Goal: Task Accomplishment & Management: Manage account settings

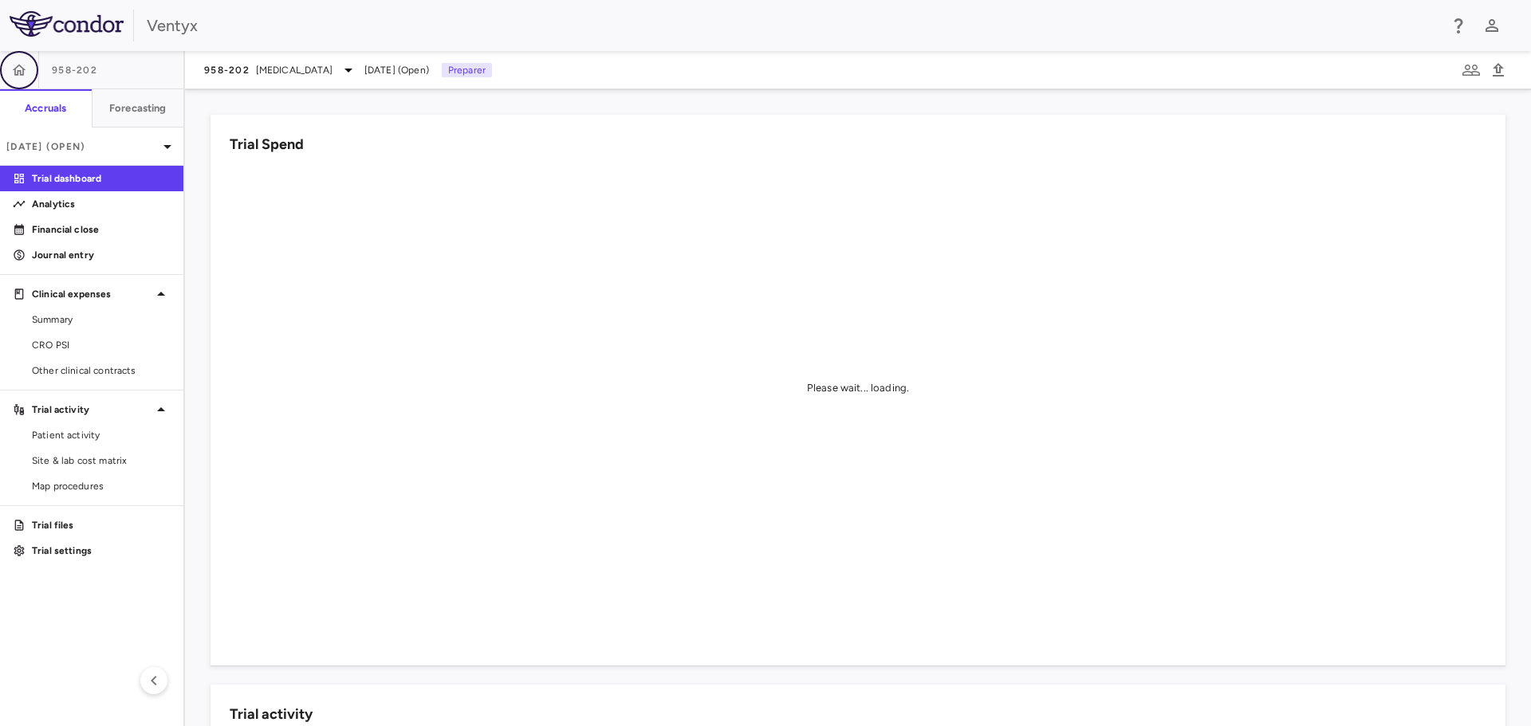
click at [11, 79] on button "button" at bounding box center [19, 70] width 38 height 38
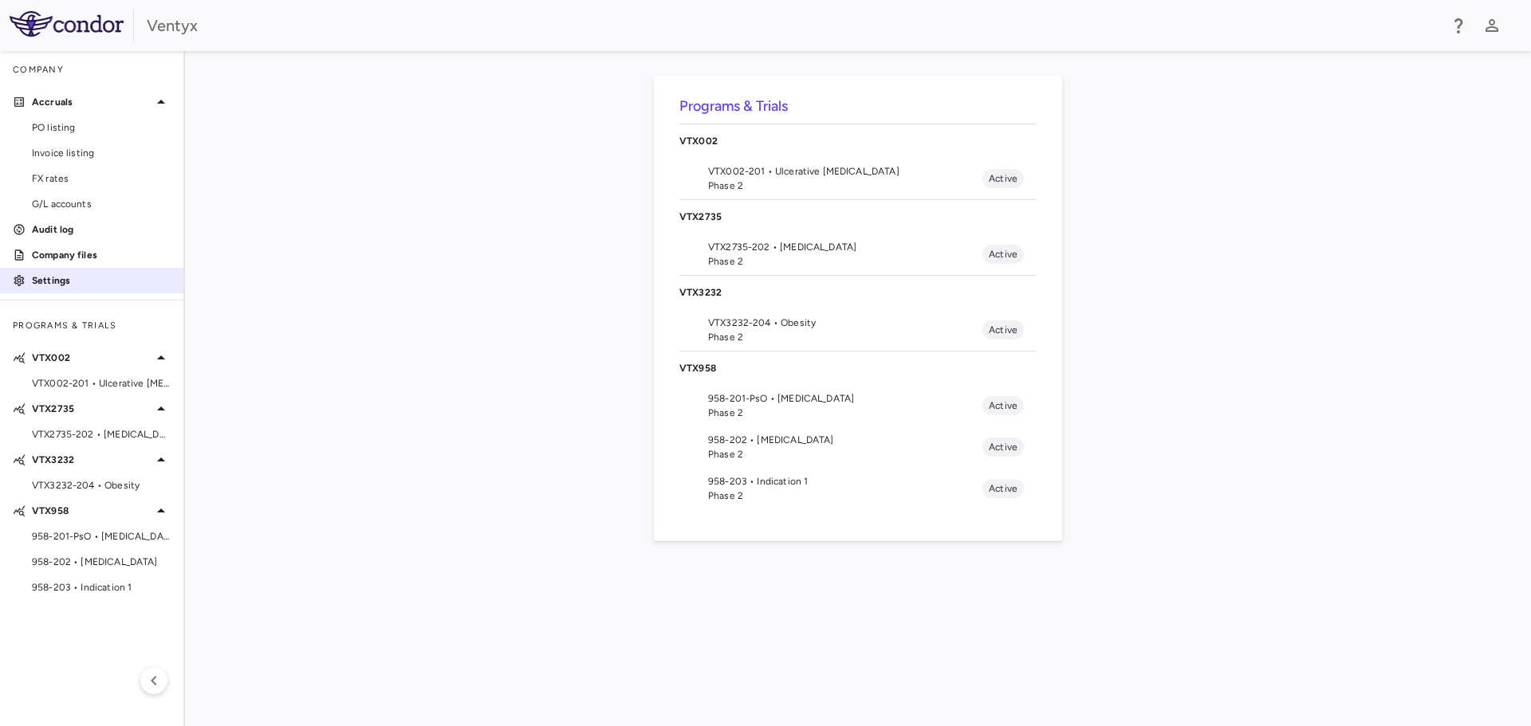
click at [65, 277] on p "Settings" at bounding box center [101, 280] width 139 height 14
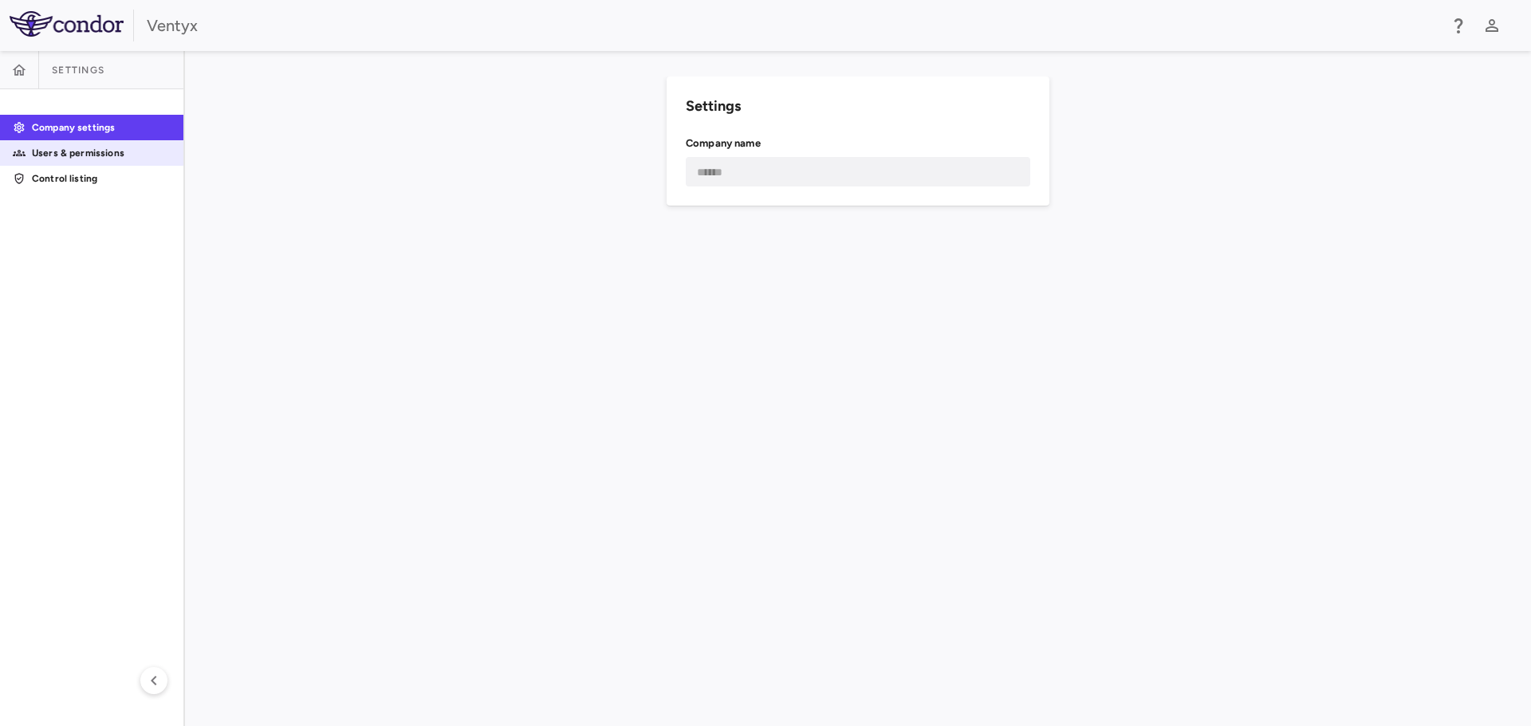
click at [60, 152] on p "Users & permissions" at bounding box center [101, 153] width 139 height 14
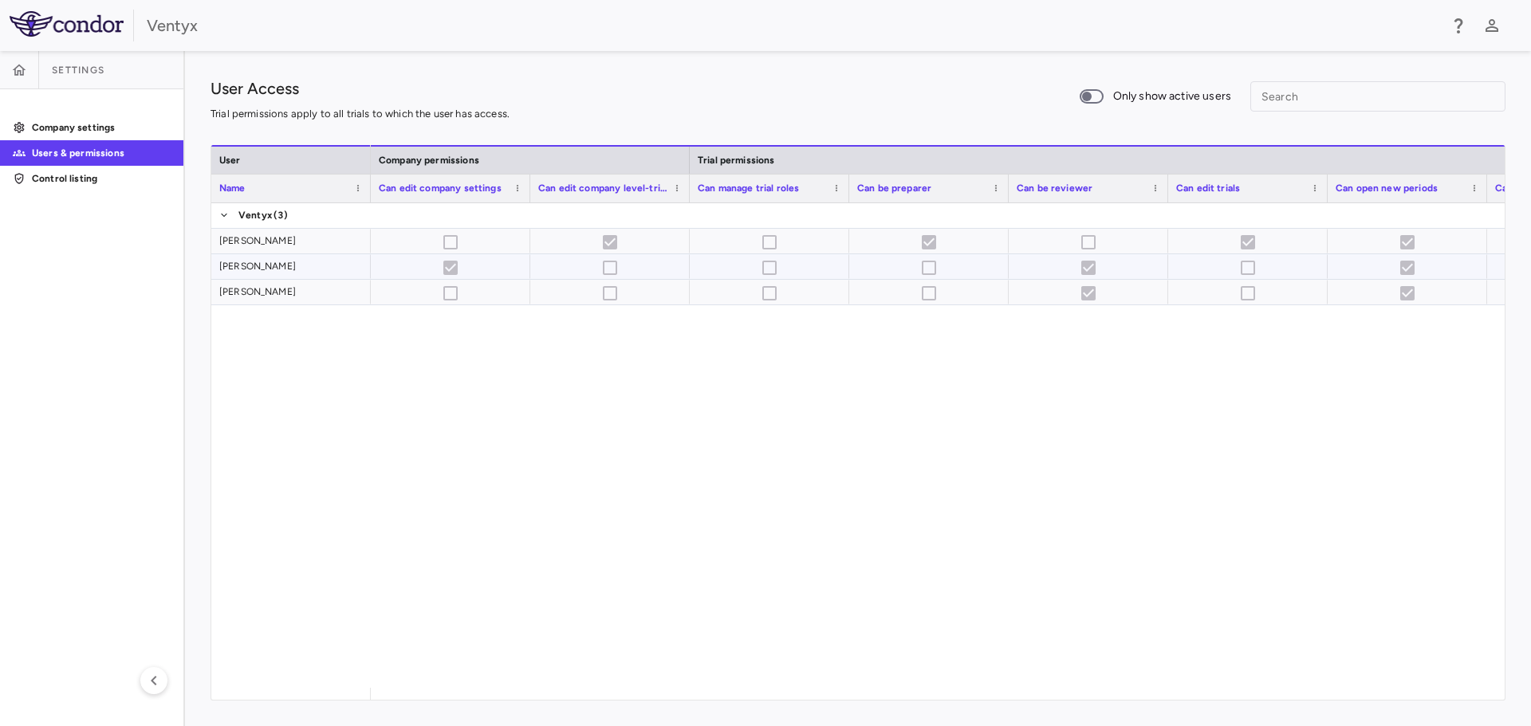
scroll to position [0, 1076]
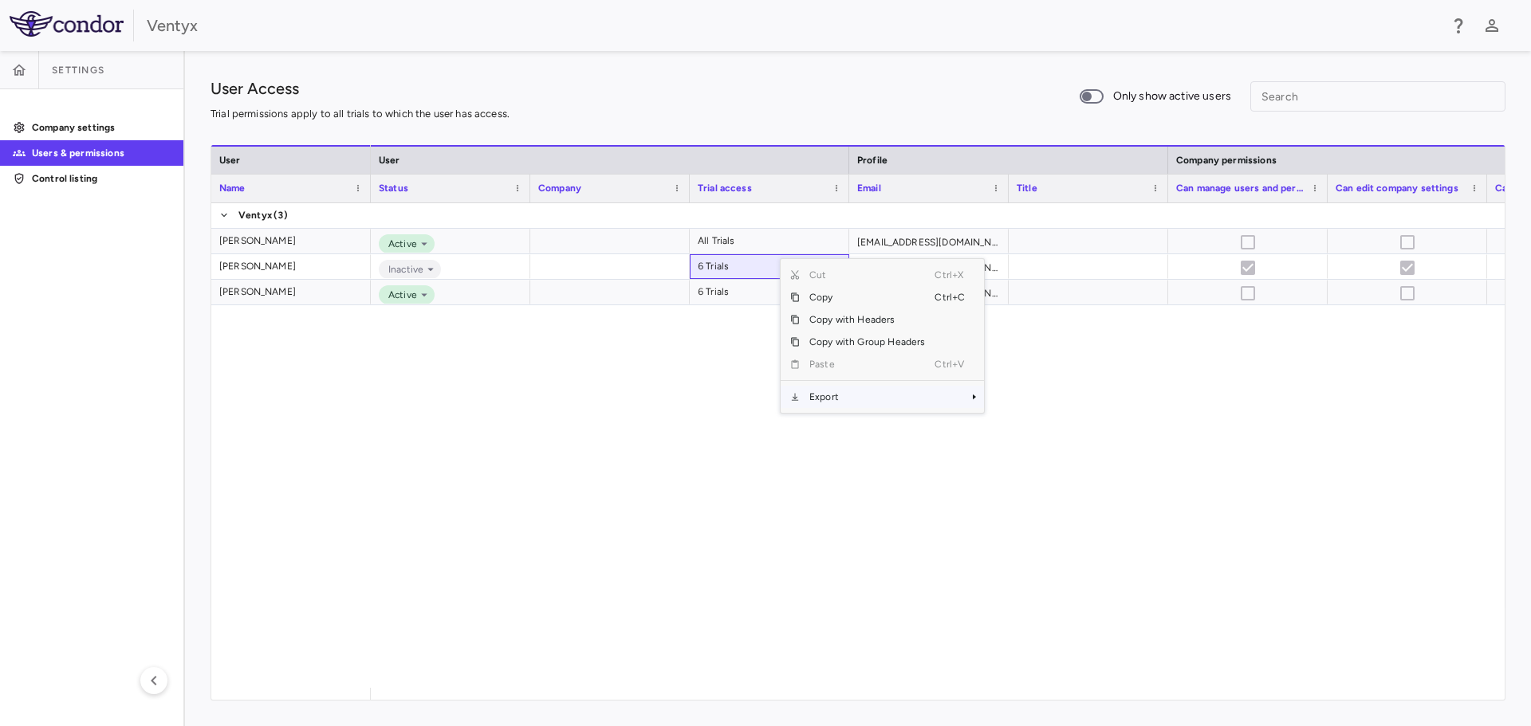
click at [838, 398] on span "Export" at bounding box center [867, 397] width 135 height 22
click at [1026, 432] on span "Excel Export" at bounding box center [1037, 425] width 75 height 22
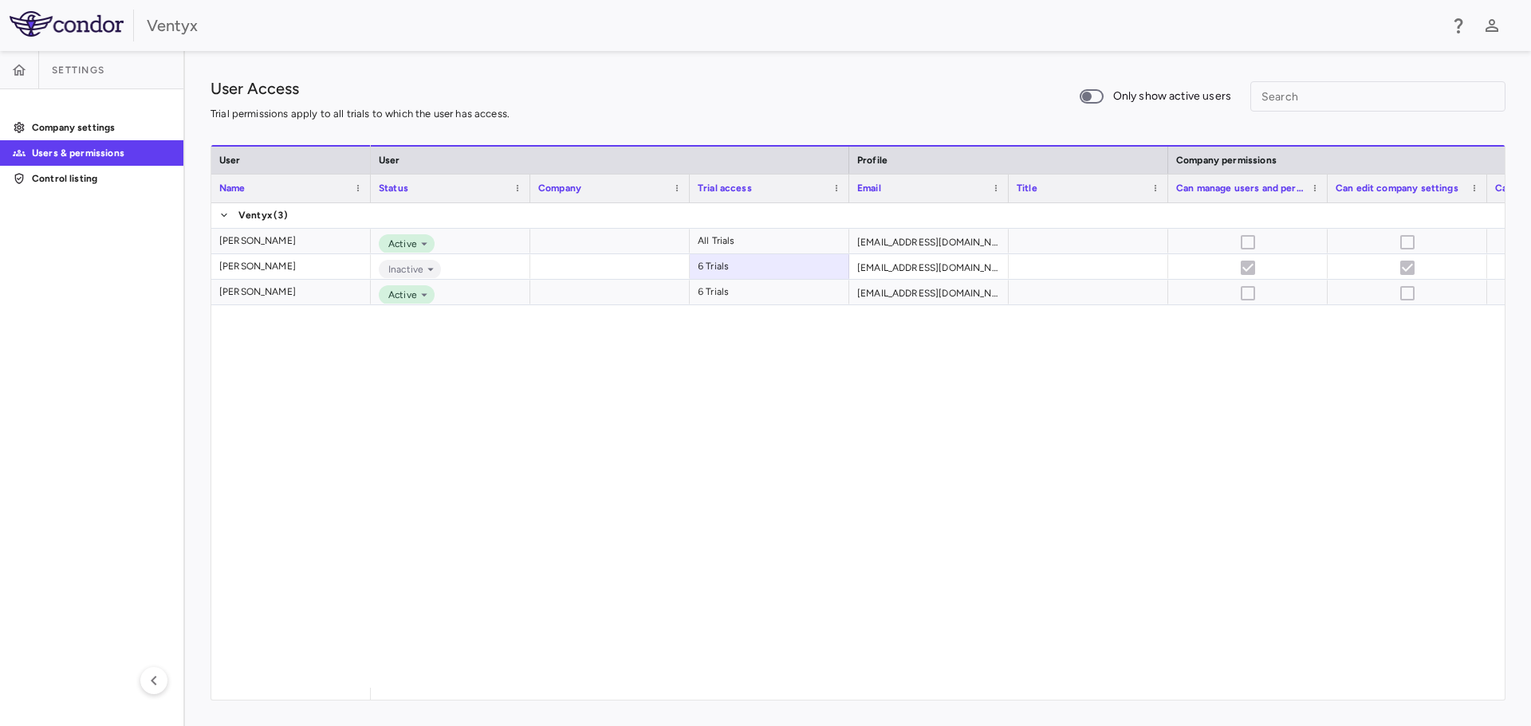
drag, startPoint x: 1087, startPoint y: 540, endPoint x: 1208, endPoint y: 475, distance: 137.7
click at [1087, 540] on div "Active All Trials kcline@ventyxbio.com Inactive 6 Trials rgonzales@ventyxbio.co…" at bounding box center [938, 445] width 1134 height 485
click at [1001, 497] on div "Active All Trials kcline@ventyxbio.com Inactive 6 Trials rgonzales@ventyxbio.co…" at bounding box center [938, 445] width 1134 height 485
click at [52, 186] on link "Control listing" at bounding box center [91, 179] width 183 height 24
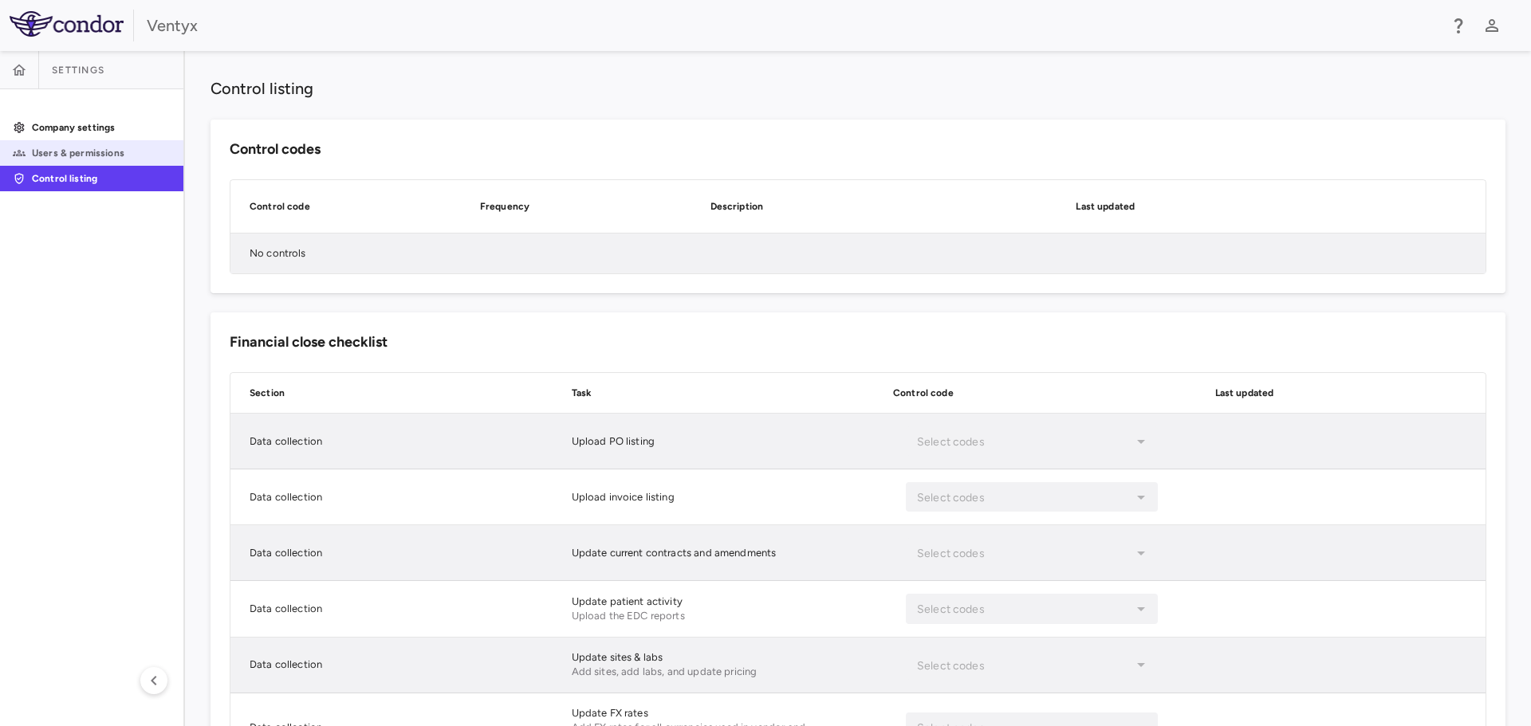
click at [95, 155] on p "Users & permissions" at bounding box center [101, 153] width 139 height 14
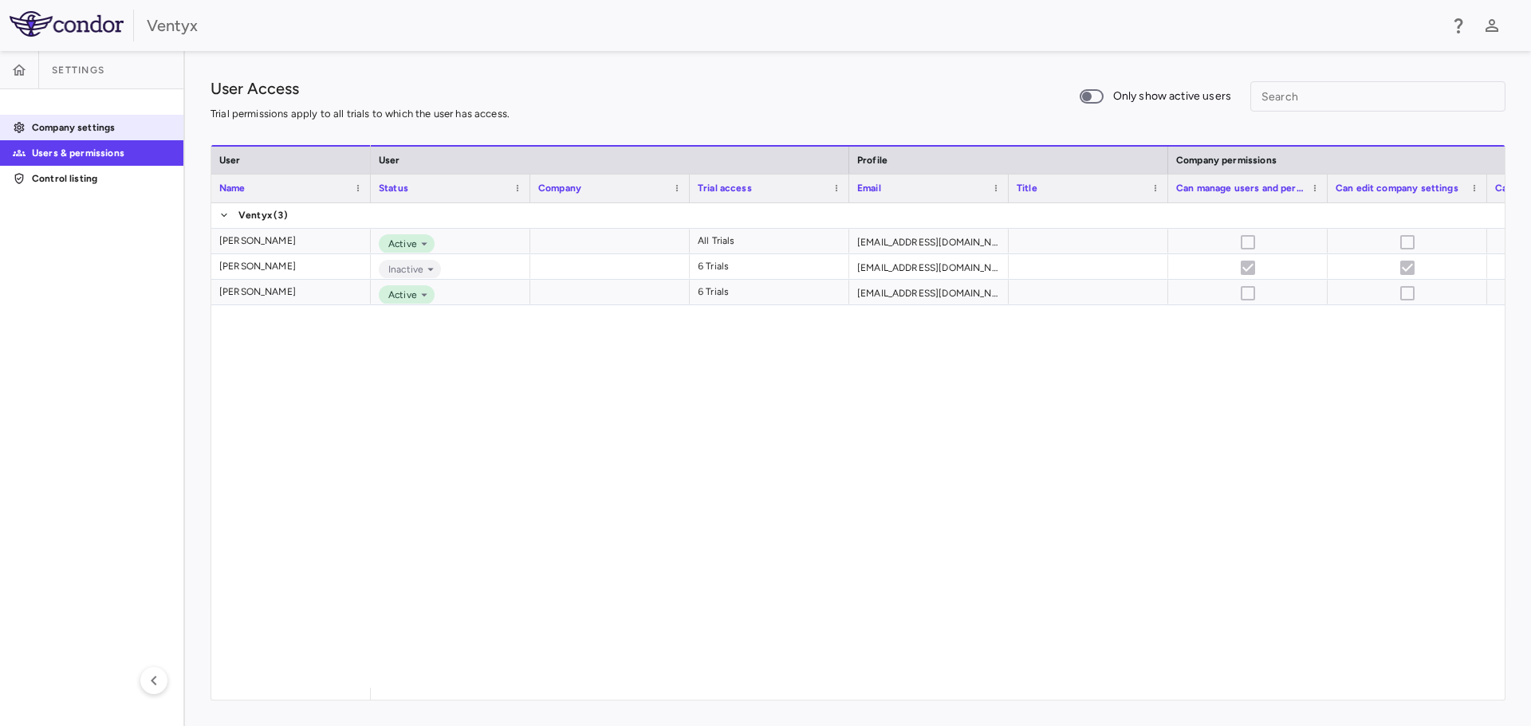
click at [104, 123] on p "Company settings" at bounding box center [101, 127] width 139 height 14
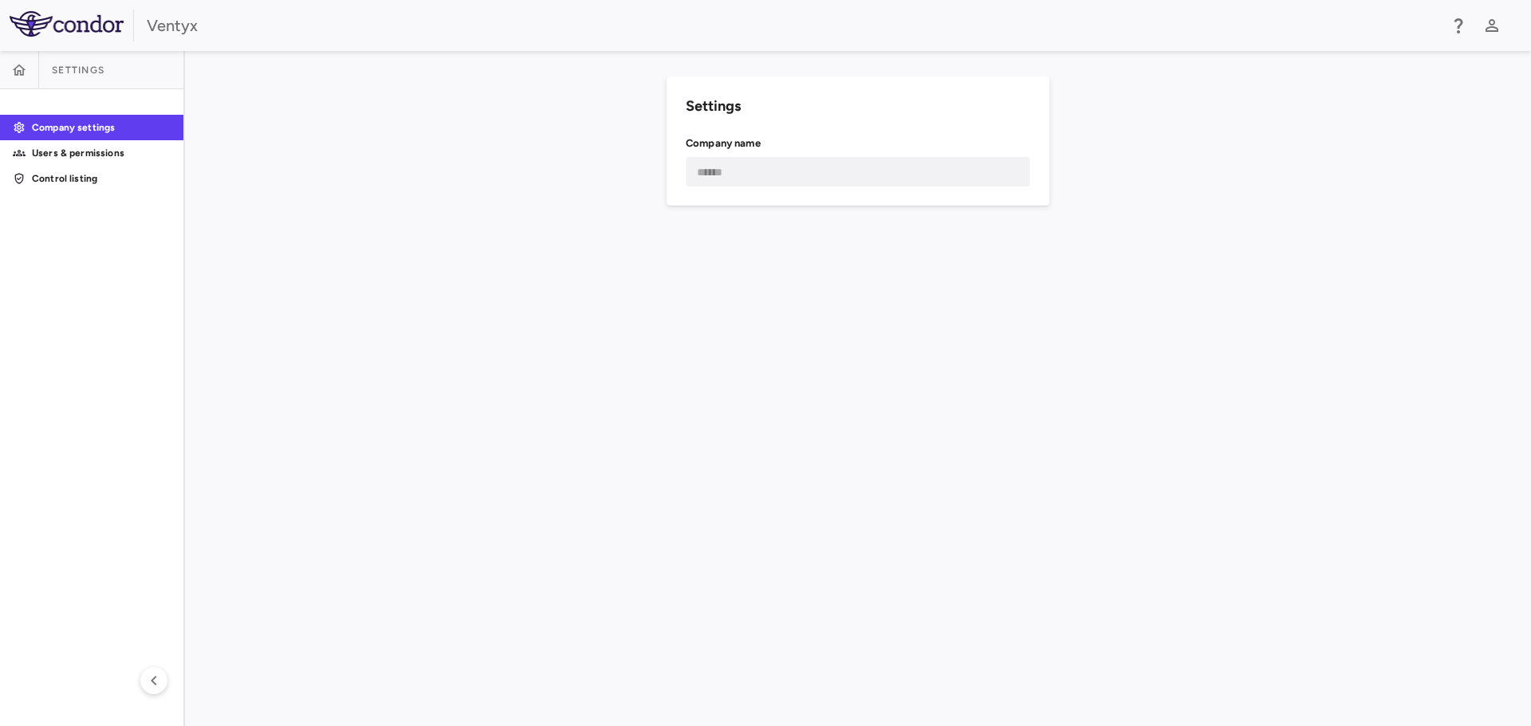
drag, startPoint x: 297, startPoint y: 220, endPoint x: 250, endPoint y: 188, distance: 56.8
click at [297, 220] on div "Settings Company name ****** ​" at bounding box center [857, 389] width 1295 height 624
click at [7, 72] on button "button" at bounding box center [19, 70] width 38 height 38
